Goal: Information Seeking & Learning: Learn about a topic

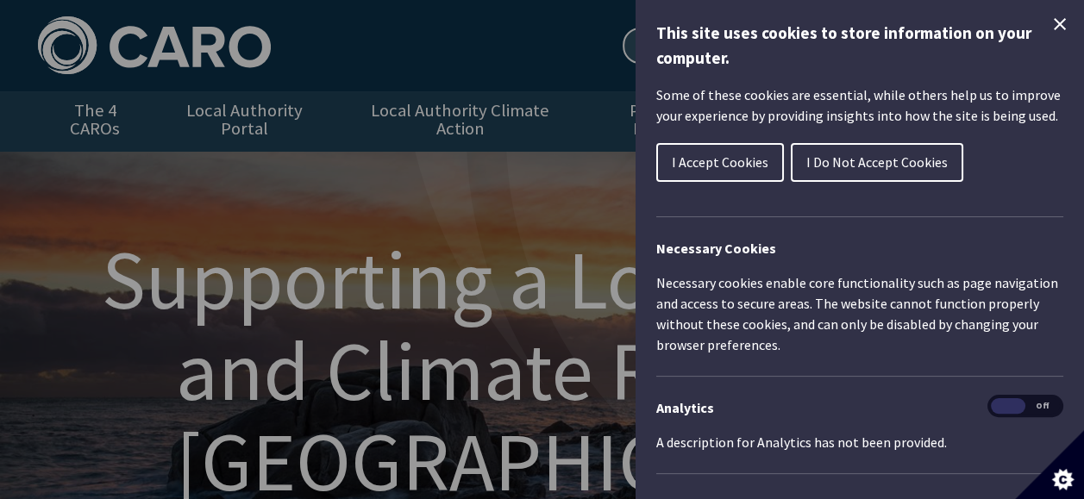
click at [826, 161] on span "I Do Not Accept Cookies" at bounding box center [877, 162] width 141 height 17
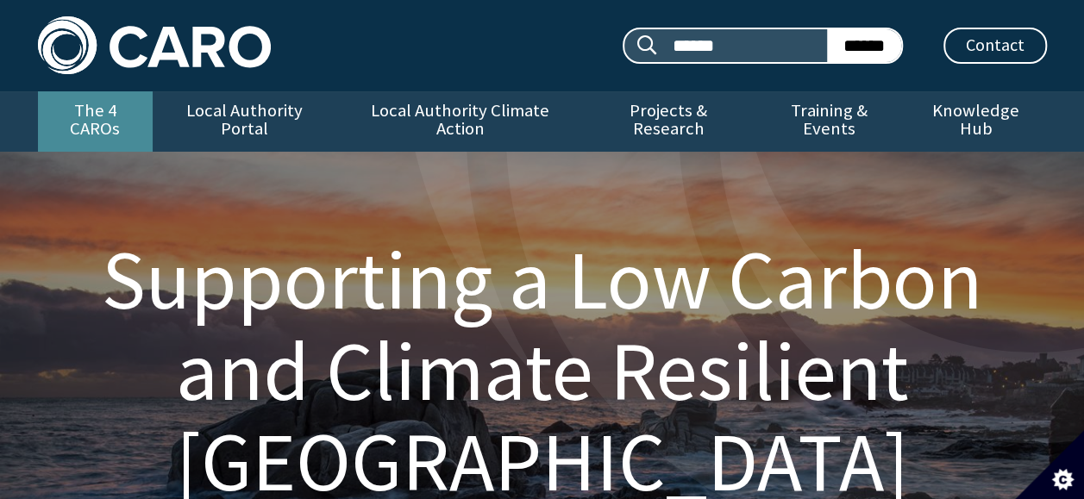
click at [114, 114] on link "The 4 CAROs" at bounding box center [95, 121] width 115 height 60
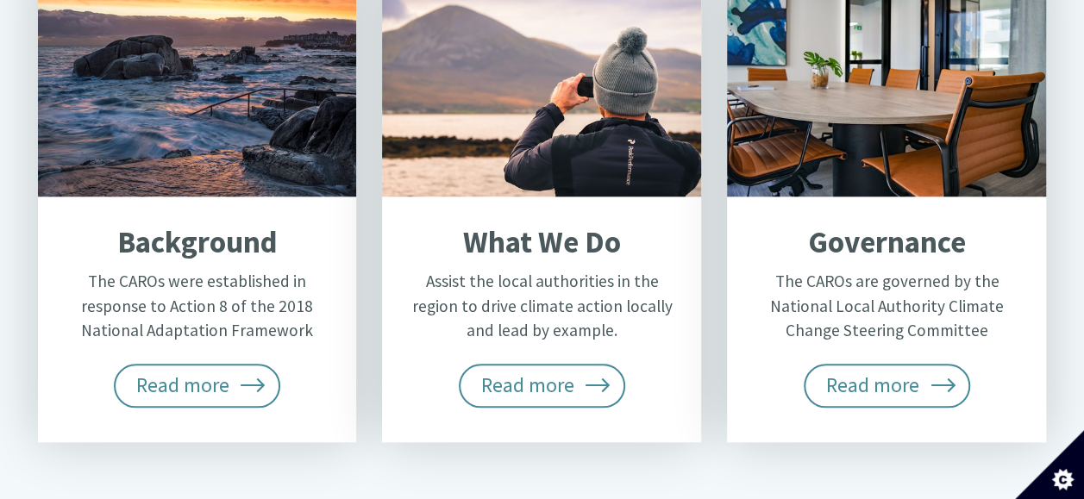
scroll to position [822, 0]
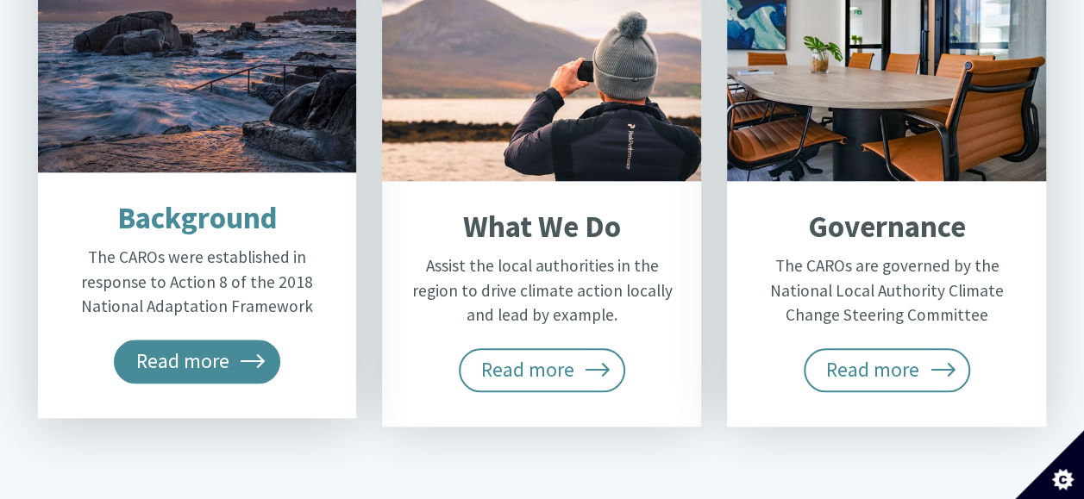
click at [144, 340] on span "Read more" at bounding box center [197, 361] width 167 height 43
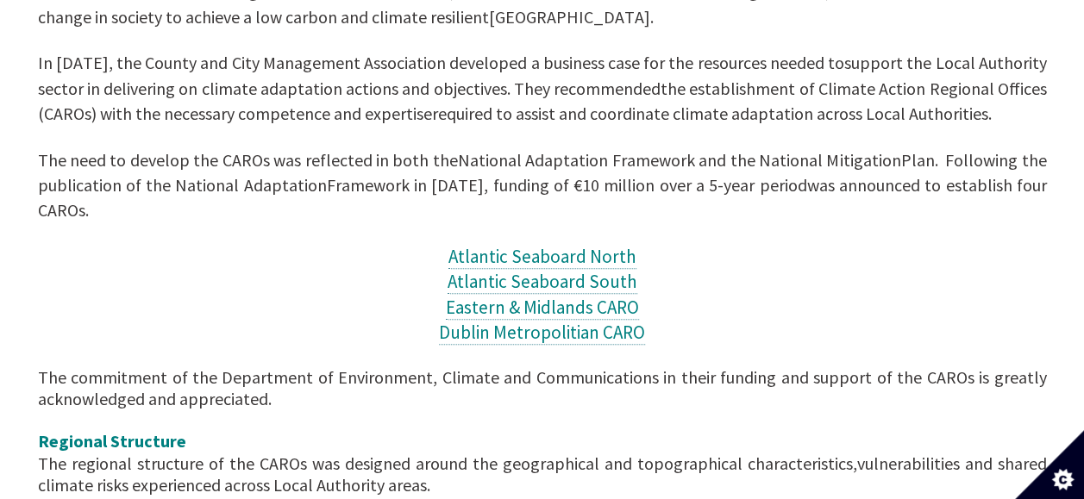
scroll to position [625, 0]
